Goal: Information Seeking & Learning: Learn about a topic

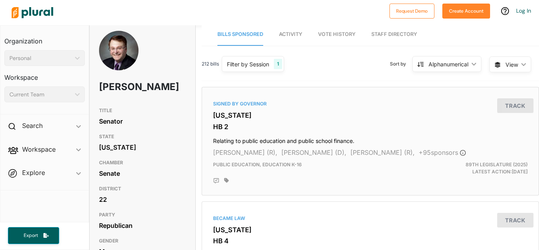
scroll to position [5, 0]
click at [240, 121] on div "Signed by Governor Texas HB 2 Relating to public education and public school fi…" at bounding box center [370, 140] width 330 height 101
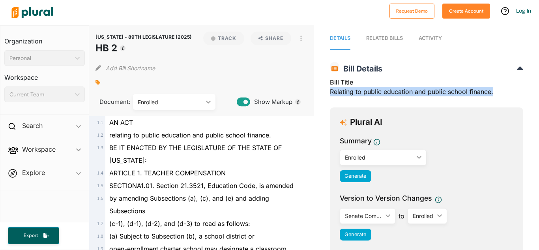
drag, startPoint x: 324, startPoint y: 88, endPoint x: 495, endPoint y: 93, distance: 171.3
copy div "Relating to public education and public school finance."
click at [357, 28] on nav "Details RELATED BILLS Activity" at bounding box center [426, 37] width 225 height 24
drag, startPoint x: 96, startPoint y: 45, endPoint x: 116, endPoint y: 49, distance: 20.6
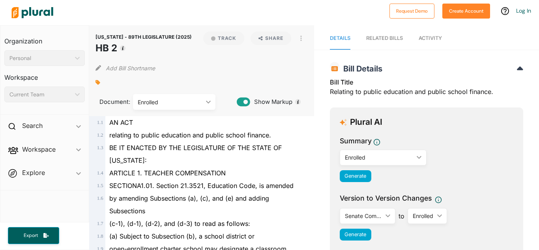
click at [116, 49] on h1 "HB 2" at bounding box center [143, 48] width 96 height 14
copy h1 "HB 2"
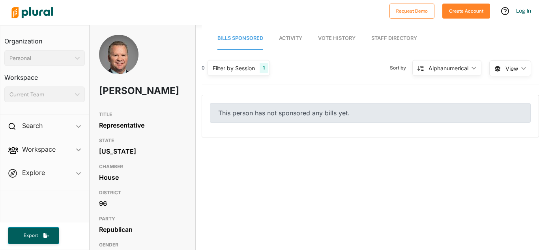
click at [239, 35] on span "Bills Sponsored" at bounding box center [240, 38] width 46 height 6
click at [220, 75] on div "Filter by Session 1" at bounding box center [238, 68] width 62 height 16
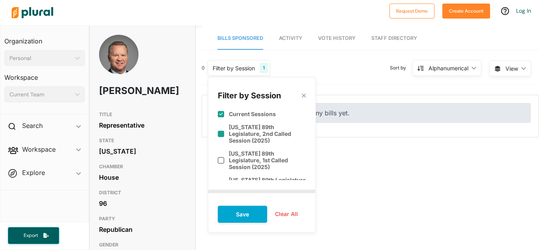
click at [263, 130] on label "[US_STATE] 89th Legislature, 2nd Called Session (2025)" at bounding box center [267, 133] width 77 height 20
checkbox input "true"
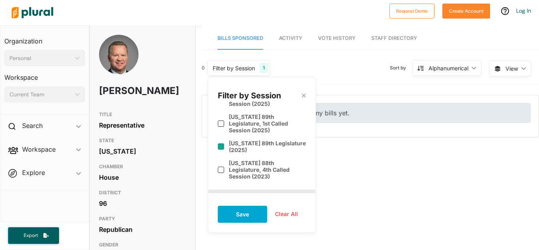
scroll to position [36, 0]
click at [260, 124] on label "[US_STATE] 89th Legislature, 1st Called Session (2025)" at bounding box center [267, 124] width 77 height 20
checkbox input "true"
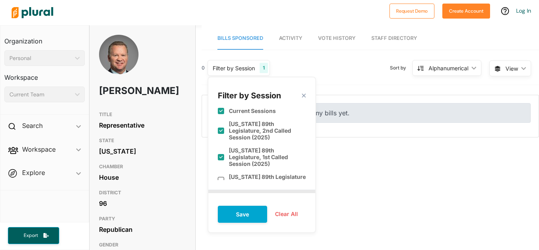
scroll to position [3, 0]
click at [234, 207] on button "Save" at bounding box center [242, 213] width 49 height 17
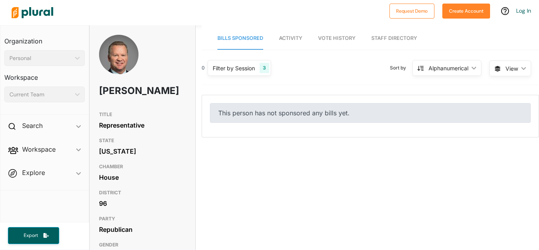
click at [249, 65] on div "Filter by Session" at bounding box center [234, 68] width 42 height 8
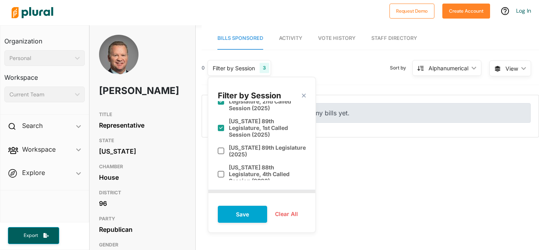
scroll to position [35, 0]
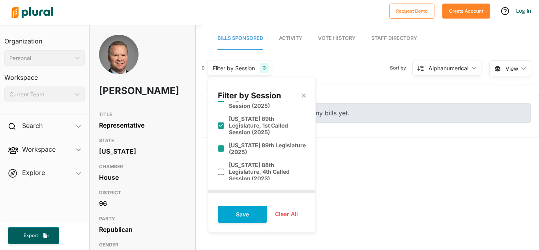
click at [247, 143] on label "Texas 89th Legislature (2025)" at bounding box center [267, 148] width 77 height 13
checkbox input "true"
click at [248, 161] on label "Texas 88th Legislature, 4th Called Session (2023)" at bounding box center [267, 171] width 77 height 20
checkbox input "true"
click at [237, 206] on button "Save" at bounding box center [242, 213] width 49 height 17
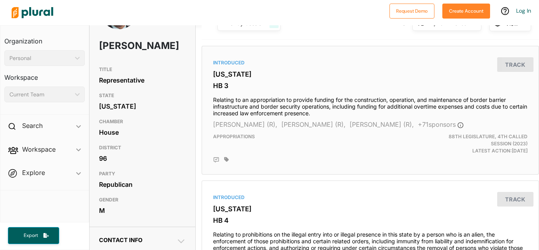
scroll to position [46, 0]
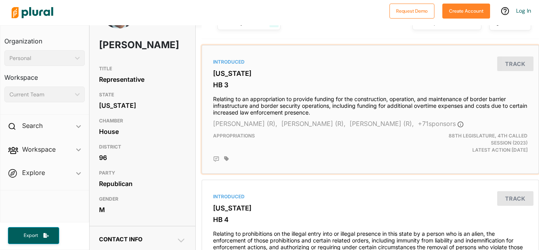
click at [214, 77] on h3 "Texas" at bounding box center [370, 73] width 314 height 8
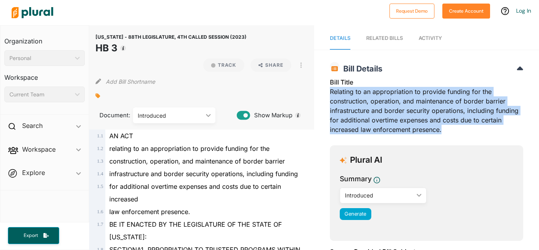
drag, startPoint x: 443, startPoint y: 131, endPoint x: 325, endPoint y: 92, distance: 124.6
copy div "Relating to an appropriation to provide funding for the construction, operation…"
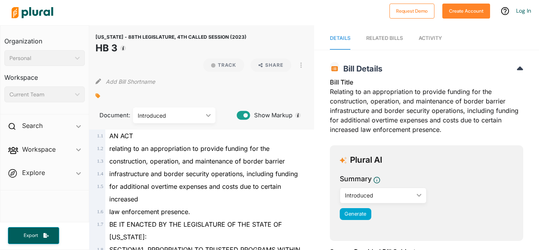
click at [203, 105] on div "Document: Introduced ic_keyboard_arrow_down Introduced" at bounding box center [166, 113] width 142 height 21
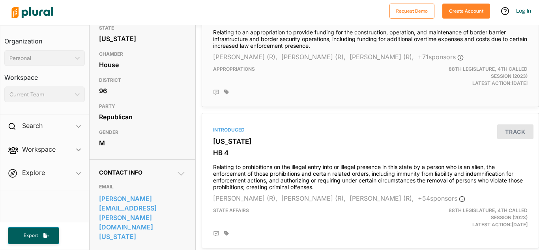
scroll to position [113, 0]
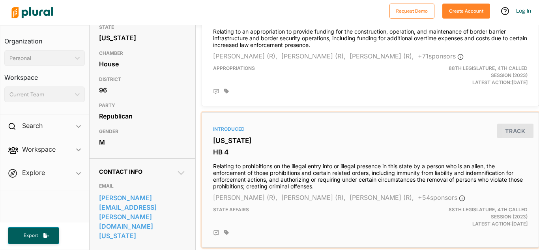
click at [210, 169] on div "Introduced Texas HB 4 Relating to prohibitions on the illegal entry into or ill…" at bounding box center [370, 180] width 330 height 128
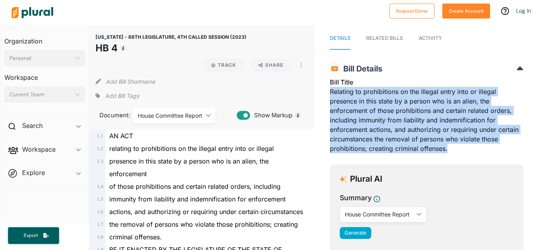
drag, startPoint x: 323, startPoint y: 89, endPoint x: 446, endPoint y: 152, distance: 139.2
copy div "Relating to prohibitions on the illegal entry into or illegal presence in this …"
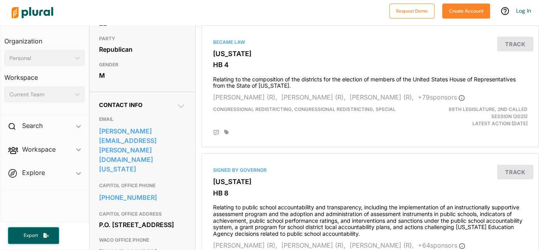
scroll to position [180, 0]
click at [247, 174] on div "Signed by Governor [US_STATE] HB 8 Relating to public school accountability and…" at bounding box center [370, 224] width 330 height 135
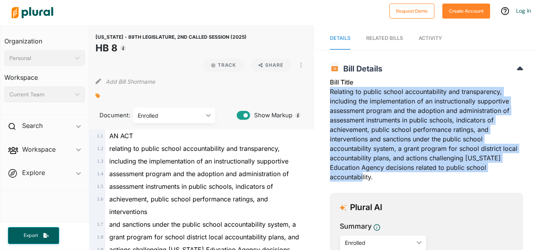
drag, startPoint x: 325, startPoint y: 90, endPoint x: 500, endPoint y: 177, distance: 195.6
copy div "Relating to public school accountability and transparency, including the implem…"
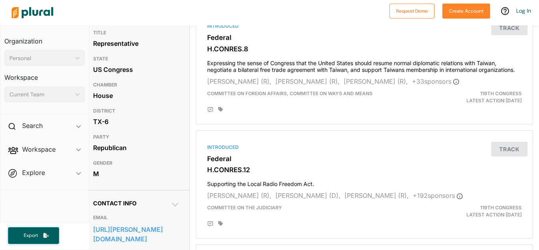
scroll to position [0, 6]
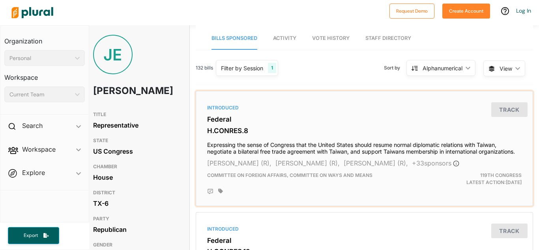
click at [219, 127] on h3 "H.CONRES.8" at bounding box center [364, 131] width 314 height 8
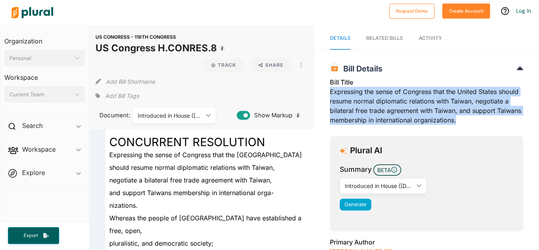
drag, startPoint x: 325, startPoint y: 90, endPoint x: 488, endPoint y: 125, distance: 166.8
copy div "Expressing the sense of Congress that the United States should resume normal di…"
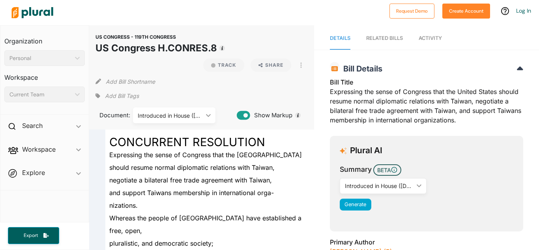
click at [99, 49] on h1 "US Congress H.CONRES.8" at bounding box center [155, 48] width 121 height 14
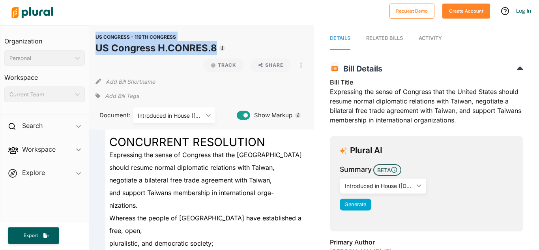
drag, startPoint x: 95, startPoint y: 50, endPoint x: 214, endPoint y: 52, distance: 119.5
click at [214, 52] on div "US CONGRESS - 119TH CONGRESS US Congress [PERSON_NAME]CONRES.8 Track Share View…" at bounding box center [201, 77] width 225 height 104
click at [215, 51] on h1 "US Congress H.CONRES.8" at bounding box center [155, 48] width 121 height 14
drag, startPoint x: 217, startPoint y: 52, endPoint x: 146, endPoint y: 51, distance: 70.6
click at [146, 51] on div "US CONGRESS - 119TH CONGRESS US Congress [PERSON_NAME]CONRES.8 Track Share View…" at bounding box center [201, 44] width 212 height 24
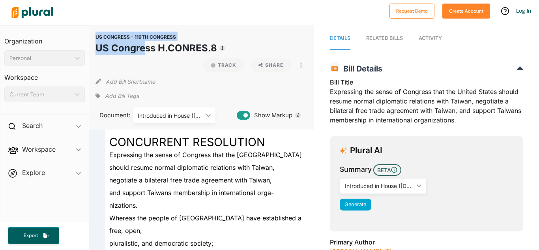
click at [107, 45] on h1 "US Congress H.CONRES.8" at bounding box center [155, 48] width 121 height 14
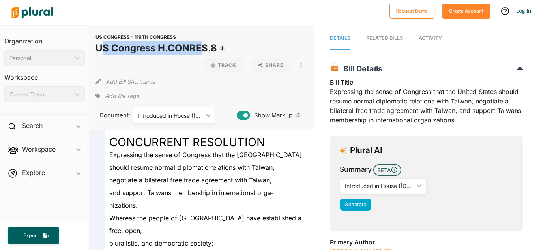
drag, startPoint x: 100, startPoint y: 50, endPoint x: 204, endPoint y: 48, distance: 104.2
click at [204, 48] on h1 "US Congress H.CONRES.8" at bounding box center [155, 48] width 121 height 14
click at [215, 47] on h1 "US Congress H.CONRES.8" at bounding box center [155, 48] width 121 height 14
drag, startPoint x: 215, startPoint y: 47, endPoint x: 97, endPoint y: 51, distance: 118.4
click at [97, 51] on h1 "US Congress H.CONRES.8" at bounding box center [155, 48] width 121 height 14
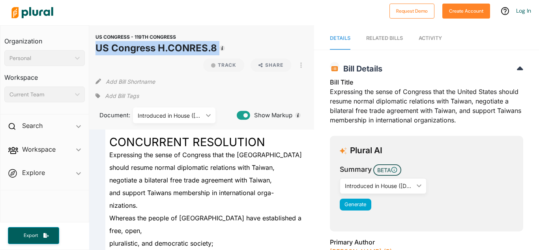
copy div "US Congress H.CONRES.8 Track"
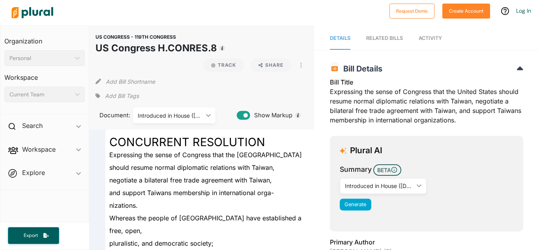
click at [33, 43] on h3 "Organization" at bounding box center [44, 38] width 80 height 17
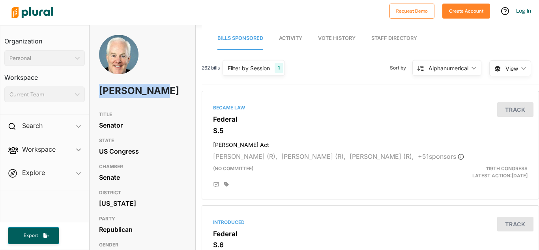
drag, startPoint x: 134, startPoint y: 106, endPoint x: 98, endPoint y: 93, distance: 38.8
click at [98, 93] on div "[PERSON_NAME]" at bounding box center [143, 71] width 106 height 73
copy h1 "[PERSON_NAME]"
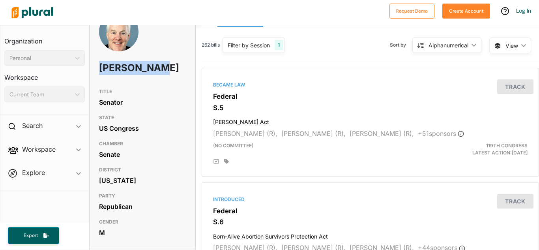
scroll to position [22, 0]
click at [165, 73] on div "John Cornyn" at bounding box center [143, 48] width 106 height 73
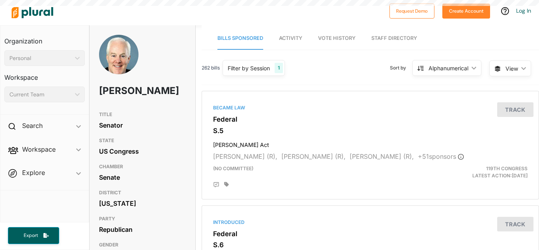
scroll to position [0, 0]
click at [221, 124] on div "Became Law Federal S.5 Laken Riley Act Katie Britt (R), Jim Risch (R), James La…" at bounding box center [370, 144] width 330 height 101
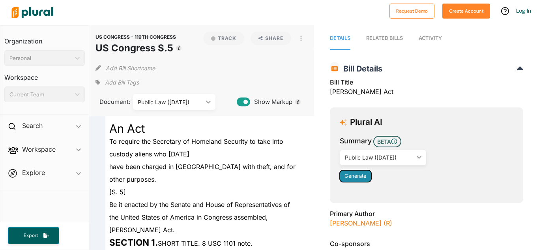
click at [353, 176] on span "Generate" at bounding box center [355, 176] width 22 height 6
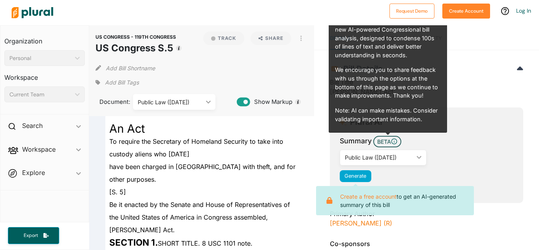
click at [465, 73] on h2 "Bill Details" at bounding box center [426, 68] width 193 height 9
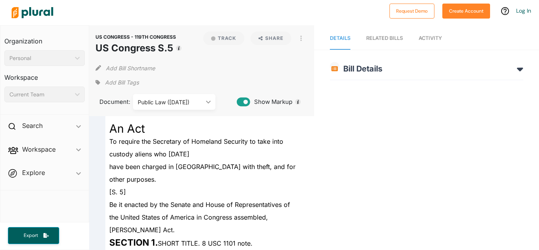
scroll to position [42, 0]
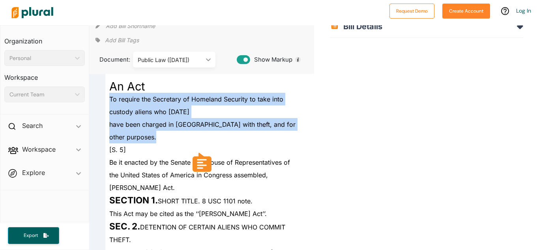
drag, startPoint x: 108, startPoint y: 96, endPoint x: 155, endPoint y: 139, distance: 64.2
copy div "To require the Secretary of Homeland Security to take into custody aliens who J…"
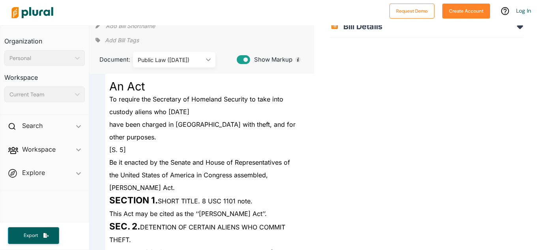
click at [172, 35] on div "Add Bill Tags" at bounding box center [201, 40] width 212 height 12
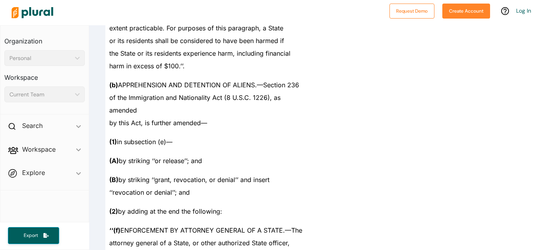
scroll to position [949, 0]
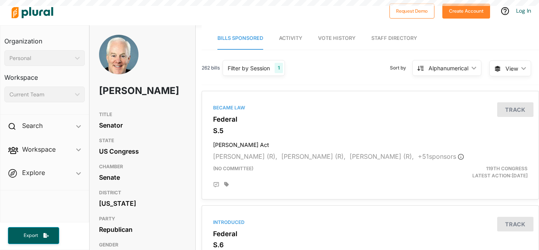
scroll to position [74, 0]
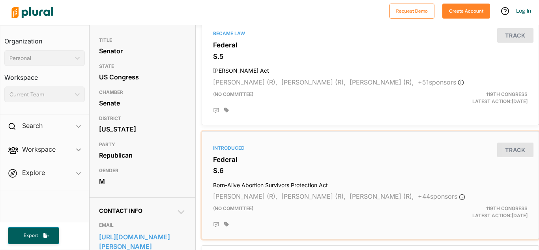
click at [243, 165] on div "Introduced Federal S.6 Born-Alive Abortion Survivors Protection Act James Lankf…" at bounding box center [370, 184] width 330 height 101
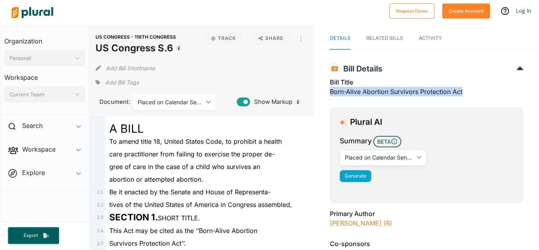
drag, startPoint x: 327, startPoint y: 93, endPoint x: 464, endPoint y: 90, distance: 137.3
click at [464, 90] on div "Bill Title Born-Alive Abortion Survivors Protection Act" at bounding box center [426, 89] width 193 height 24
copy div "Born-Alive Abortion Survivors Protection Act"
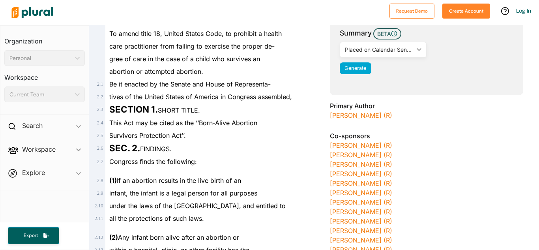
scroll to position [108, 0]
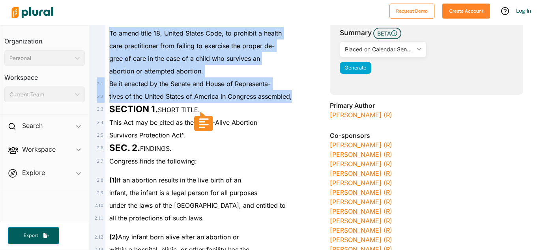
drag, startPoint x: 108, startPoint y: 34, endPoint x: 303, endPoint y: 98, distance: 204.9
copy div "To amend title 18, United States Code, to prohibit a health care practitioner f…"
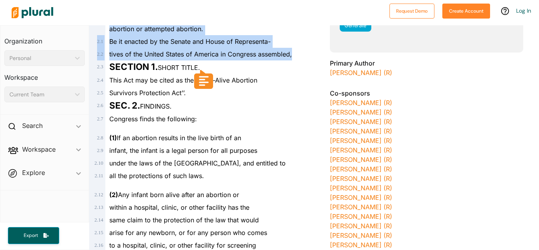
scroll to position [159, 0]
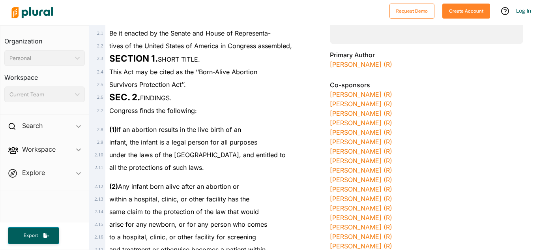
drag, startPoint x: 268, startPoint y: 159, endPoint x: 284, endPoint y: 190, distance: 35.5
click at [284, 190] on div "(2) Any infant born alive after an abortion or" at bounding box center [205, 183] width 200 height 19
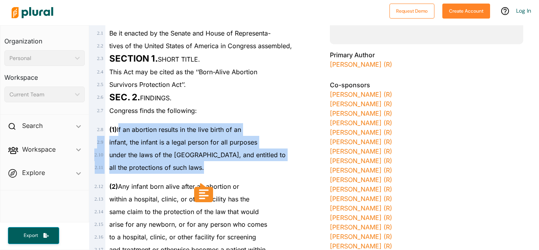
drag, startPoint x: 119, startPoint y: 128, endPoint x: 219, endPoint y: 168, distance: 107.7
click at [119, 129] on span "(1) If an abortion results in the live birth of an" at bounding box center [175, 129] width 132 height 8
drag, startPoint x: 119, startPoint y: 129, endPoint x: 204, endPoint y: 166, distance: 92.6
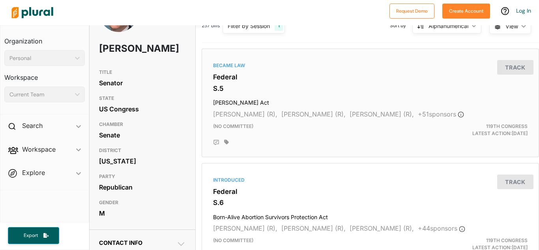
scroll to position [43, 0]
click at [218, 70] on div "Became Law Federal S.5 [PERSON_NAME] Act [PERSON_NAME] (R), [PERSON_NAME] (R), …" at bounding box center [370, 102] width 330 height 101
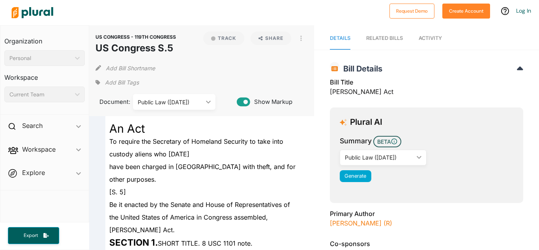
click at [330, 93] on div "Bill Title Laken Riley Act" at bounding box center [426, 89] width 193 height 24
drag, startPoint x: 325, startPoint y: 93, endPoint x: 395, endPoint y: 92, distance: 70.6
copy div "[PERSON_NAME] Act"
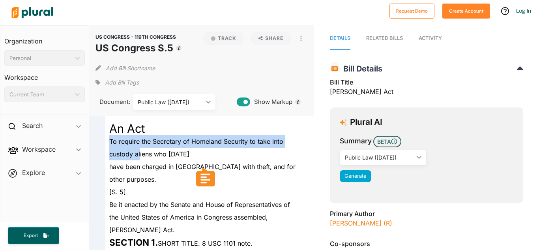
drag, startPoint x: 108, startPoint y: 140, endPoint x: 139, endPoint y: 148, distance: 32.6
click at [139, 148] on div "To require the Secretary of Homeland Security to take into custody aliens who J…" at bounding box center [205, 147] width 200 height 25
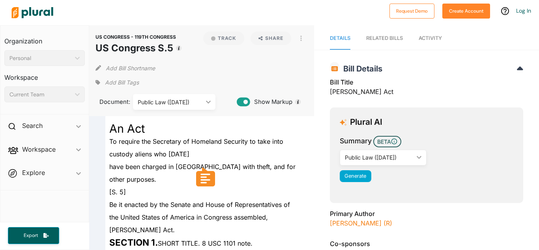
click at [63, 41] on h3 "Organization" at bounding box center [44, 38] width 80 height 17
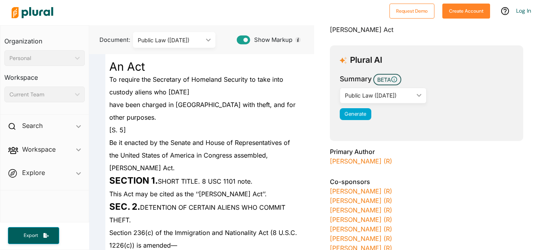
scroll to position [62, 0]
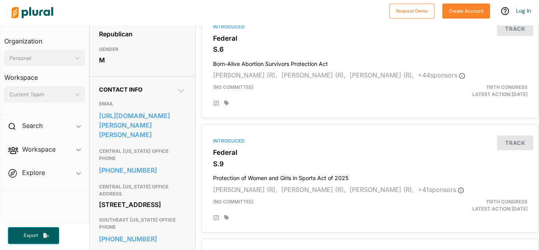
scroll to position [196, 0]
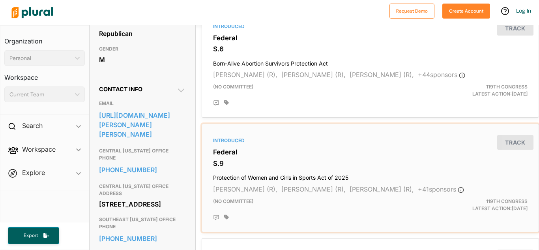
click at [233, 145] on div "Introduced Federal S.9 Protection of Women and Girls in Sports Act of 2025 Tomm…" at bounding box center [370, 177] width 330 height 101
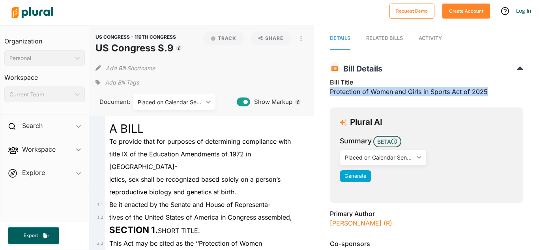
drag, startPoint x: 324, startPoint y: 91, endPoint x: 485, endPoint y: 87, distance: 161.3
copy div "Protection of Women and Girls in Sports Act of 2025"
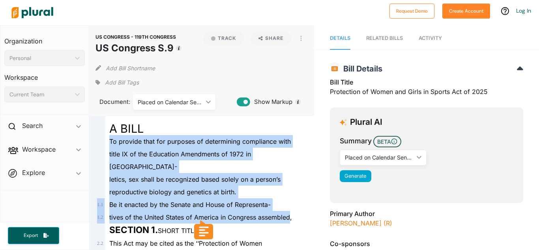
drag, startPoint x: 109, startPoint y: 142, endPoint x: 288, endPoint y: 200, distance: 188.2
copy div "To provide that for purposes of determining compliance with title IX of the Edu…"
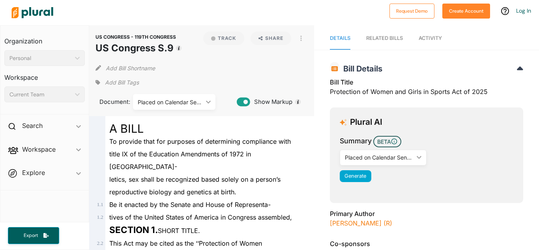
click at [223, 47] on div "US CONGRESS - 119TH CONGRESS US Congress S.9 Track Share View PDF View Source P…" at bounding box center [201, 44] width 212 height 24
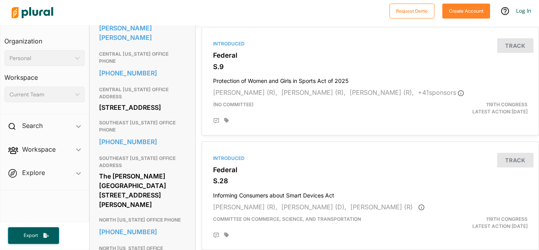
scroll to position [296, 0]
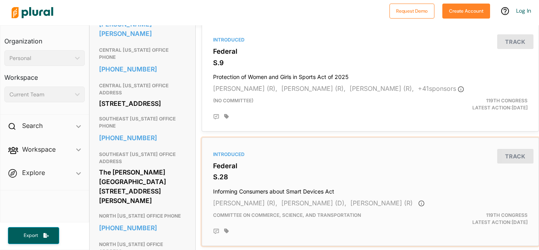
click at [260, 174] on h3 "S.28" at bounding box center [370, 177] width 314 height 8
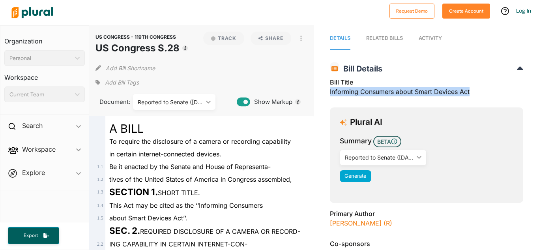
drag, startPoint x: 326, startPoint y: 93, endPoint x: 469, endPoint y: 95, distance: 143.6
click at [469, 95] on div "US CONGRESS - 119TH CONGRESS US Congress S.28 Bill Details Bill Title Informing…" at bounding box center [426, 206] width 225 height 297
copy div "Informing Consumers about Smart Devices Act"
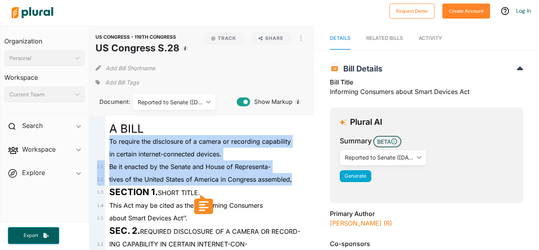
drag, startPoint x: 110, startPoint y: 140, endPoint x: 294, endPoint y: 180, distance: 188.0
copy div "To require the disclosure of a camera or recording capability in certain intern…"
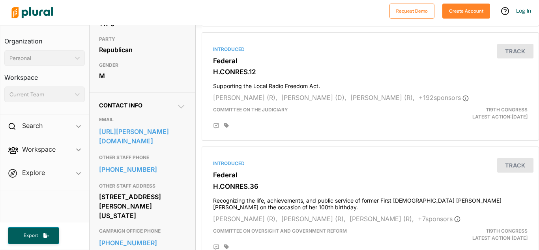
scroll to position [180, 0]
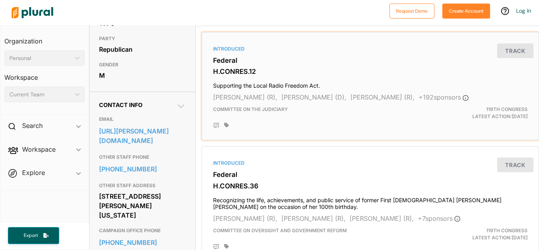
click at [230, 75] on h3 "H.CONRES.12" at bounding box center [370, 71] width 314 height 8
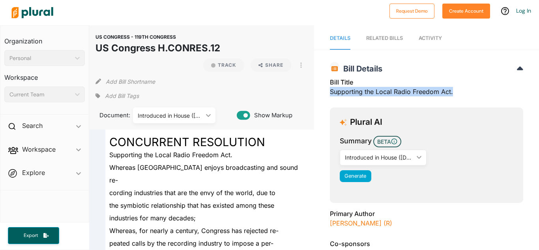
drag, startPoint x: 327, startPoint y: 92, endPoint x: 450, endPoint y: 93, distance: 123.1
click at [450, 93] on div "Bill Title Supporting the Local Radio Freedom Act." at bounding box center [426, 89] width 193 height 24
copy div "Supporting the Local Radio Freedom Act."
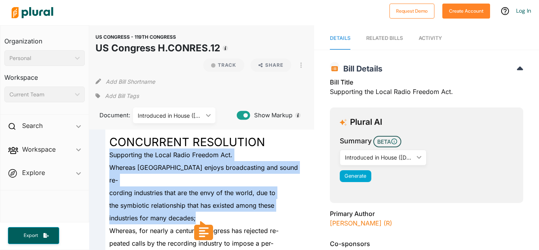
drag, startPoint x: 106, startPoint y: 105, endPoint x: 243, endPoint y: 205, distance: 169.6
copy div "Supporting the Local Radio Freedom Act. Whereas the [GEOGRAPHIC_DATA] enjoys br…"
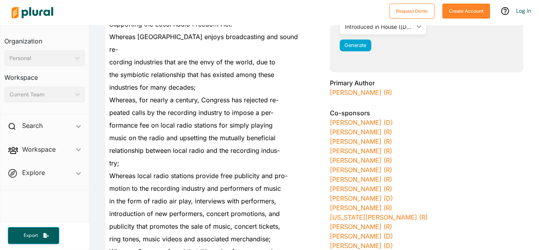
click at [261, 146] on span "relationship between local radio and the recording indus-" at bounding box center [194, 150] width 170 height 8
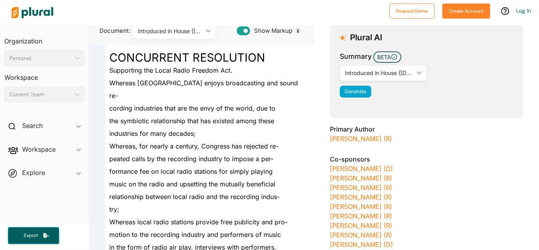
scroll to position [0, 0]
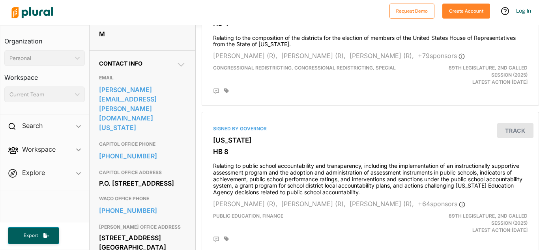
scroll to position [222, 0]
drag, startPoint x: 162, startPoint y: 187, endPoint x: 134, endPoint y: 184, distance: 27.7
click at [134, 184] on div "P.O. Box 12068 Capitol Station Austin, TX 78711" at bounding box center [142, 182] width 87 height 12
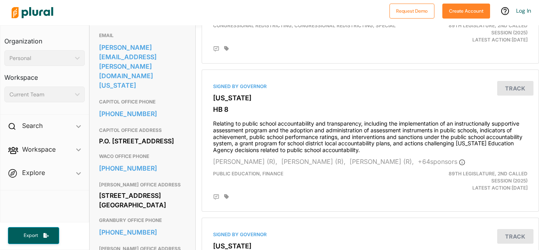
scroll to position [272, 0]
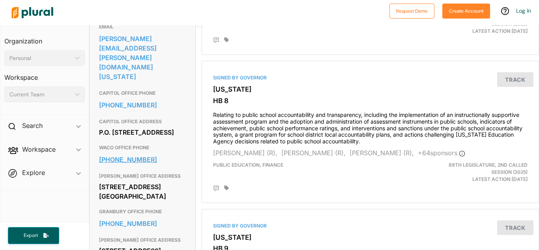
click at [170, 160] on link "254-772-6225" at bounding box center [142, 159] width 87 height 12
click at [176, 126] on div "P.O. Box 12068 Capitol Station Austin, TX 78711" at bounding box center [142, 132] width 87 height 12
drag, startPoint x: 99, startPoint y: 116, endPoint x: 152, endPoint y: 137, distance: 56.8
click at [152, 137] on div "P.O. [STREET_ADDRESS]" at bounding box center [142, 132] width 87 height 12
copy div "P.O. [STREET_ADDRESS]"
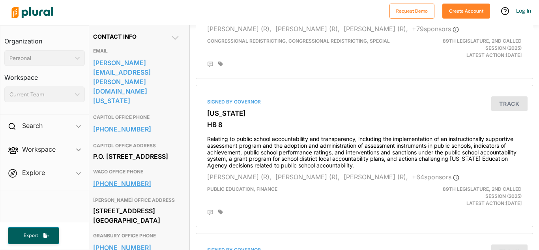
scroll to position [248, 6]
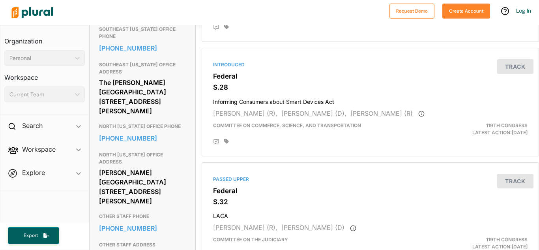
scroll to position [385, 0]
drag, startPoint x: 99, startPoint y: 143, endPoint x: 158, endPoint y: 159, distance: 61.3
click at [158, 167] on div "[PERSON_NAME][GEOGRAPHIC_DATA] [STREET_ADDRESS][PERSON_NAME]" at bounding box center [142, 187] width 87 height 40
copy div "[PERSON_NAME][GEOGRAPHIC_DATA] [STREET_ADDRESS][PERSON_NAME]"
